Goal: Information Seeking & Learning: Learn about a topic

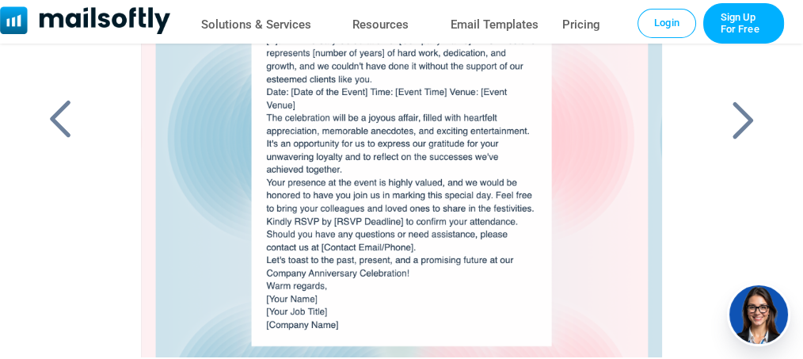
scroll to position [211, 0]
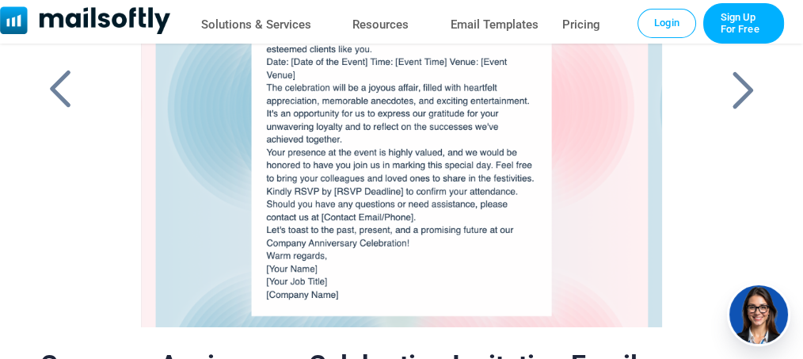
click at [753, 82] on div at bounding box center [743, 89] width 40 height 41
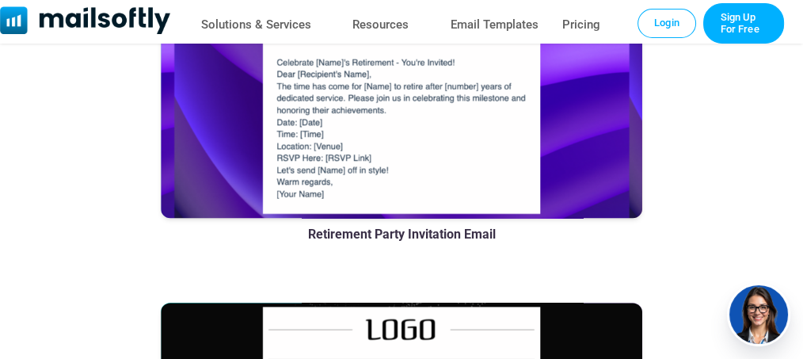
scroll to position [1953, 0]
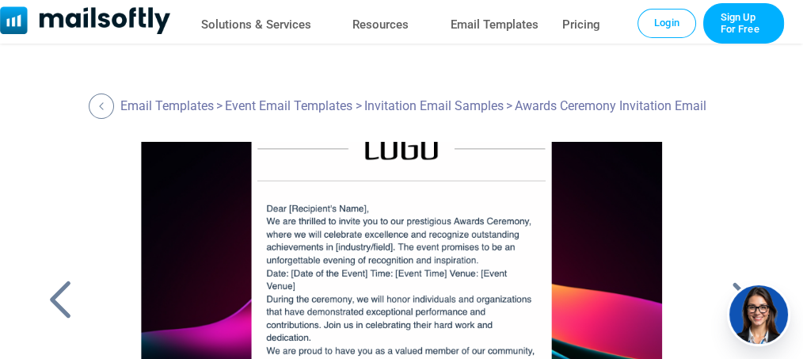
scroll to position [105, 0]
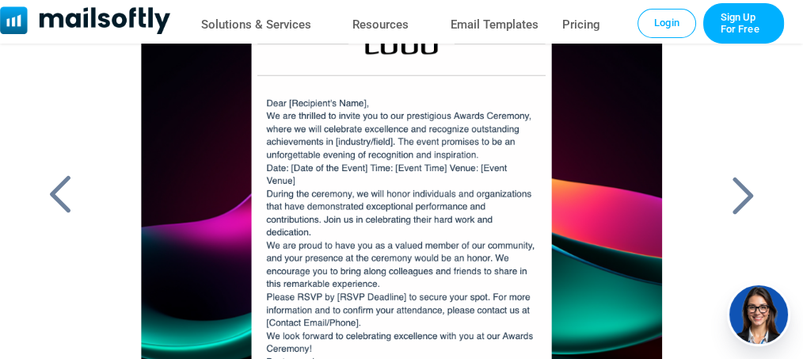
click at [740, 192] on div at bounding box center [743, 194] width 40 height 41
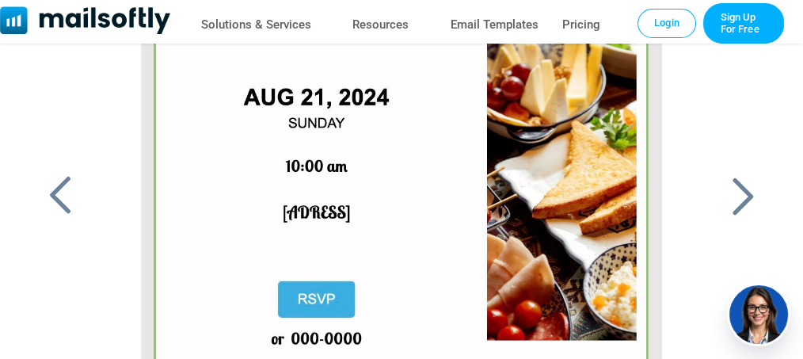
scroll to position [316, 0]
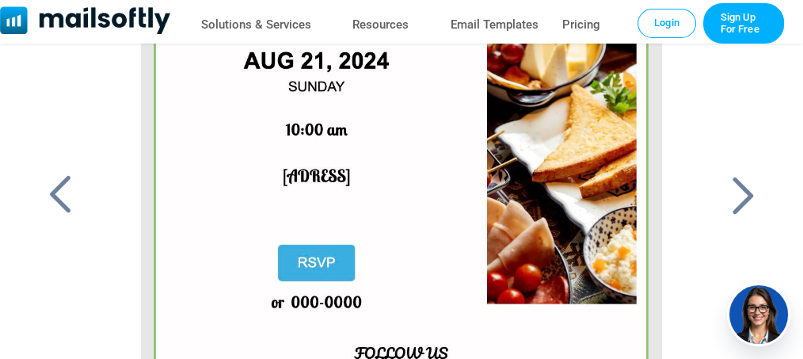
click at [751, 194] on div at bounding box center [743, 194] width 40 height 41
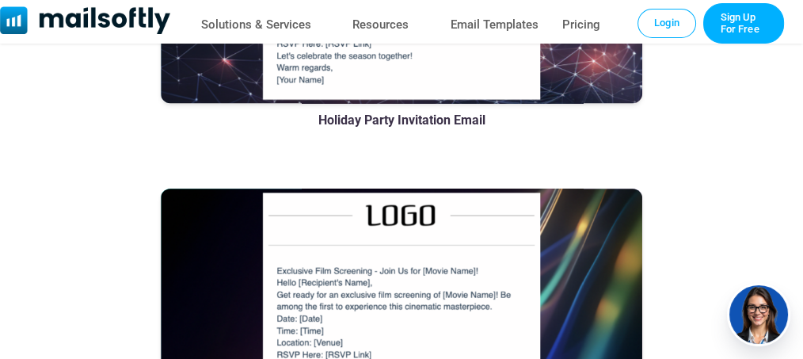
scroll to position [2060, 0]
